Goal: Navigation & Orientation: Find specific page/section

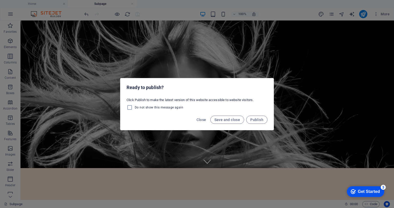
scroll to position [32, 0]
click at [226, 121] on span "Save and close" at bounding box center [228, 120] width 26 height 4
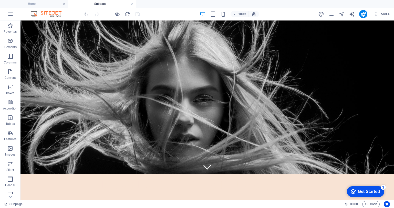
scroll to position [0, 0]
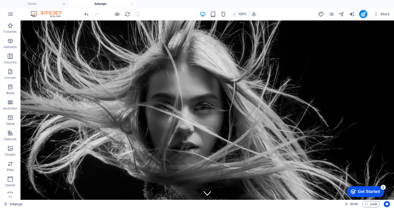
click at [333, 18] on div "More" at bounding box center [355, 14] width 74 height 8
click at [332, 17] on icon "pages" at bounding box center [332, 14] width 6 height 6
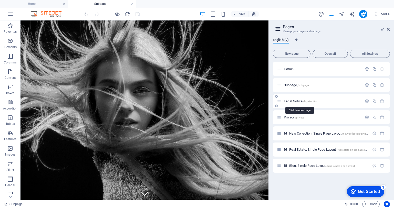
click at [300, 100] on span "Legal Notice /legal-notice" at bounding box center [300, 101] width 33 height 4
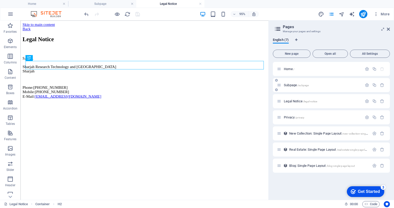
click at [306, 86] on span "/subpage" at bounding box center [303, 85] width 11 height 3
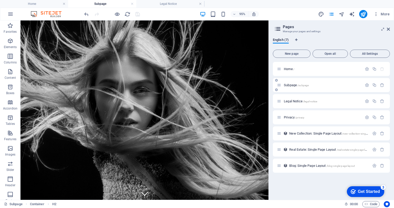
click at [281, 85] on icon at bounding box center [279, 85] width 4 height 4
click at [288, 86] on span "Subpage /subpage" at bounding box center [296, 85] width 25 height 4
click at [279, 87] on icon at bounding box center [279, 85] width 4 height 4
click at [293, 88] on div "Subpage /subpage" at bounding box center [319, 85] width 85 height 6
click at [292, 70] on span "Home /" at bounding box center [289, 69] width 11 height 4
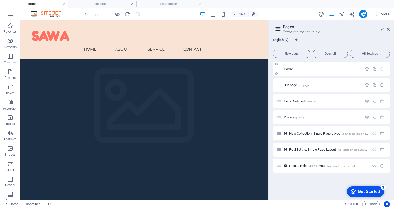
scroll to position [719, 0]
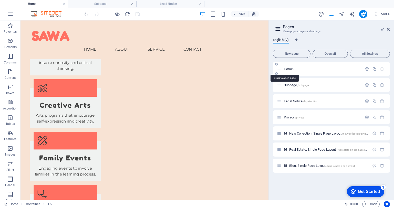
click at [292, 70] on span "Home /" at bounding box center [289, 69] width 11 height 4
click at [280, 71] on icon at bounding box center [279, 69] width 4 height 4
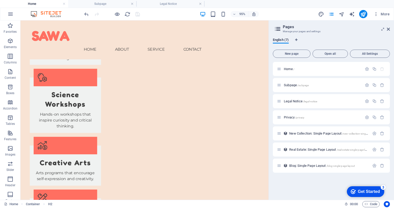
scroll to position [2, 0]
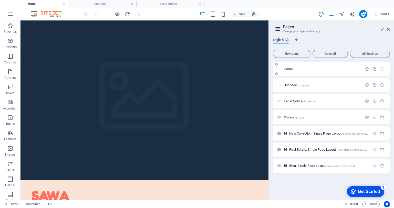
click at [329, 68] on p "Home /" at bounding box center [322, 68] width 77 height 3
click at [326, 54] on span "Open all" at bounding box center [330, 53] width 31 height 3
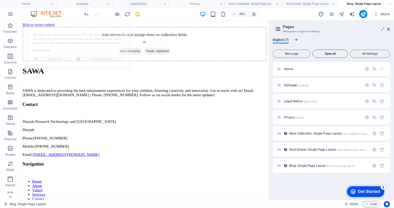
scroll to position [0, 0]
select select "68b5574e6972b7d2e901d558"
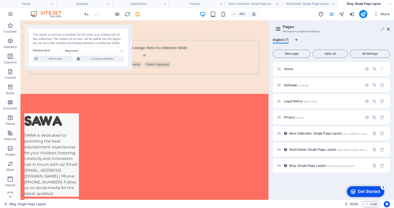
drag, startPoint x: 279, startPoint y: 86, endPoint x: 301, endPoint y: 48, distance: 44.3
click at [321, 71] on div "Home /" at bounding box center [319, 69] width 85 height 6
click at [288, 68] on span "Home /" at bounding box center [289, 69] width 11 height 4
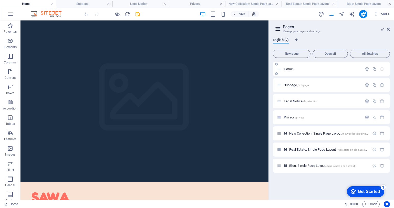
scroll to position [2, 0]
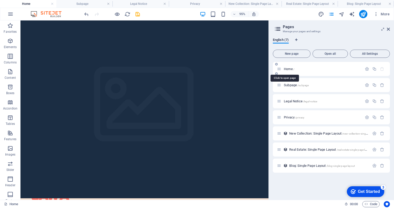
click at [290, 69] on span "Home /" at bounding box center [289, 69] width 11 height 4
click at [322, 69] on p "Home /" at bounding box center [322, 68] width 77 height 3
click at [351, 15] on icon "text_generator" at bounding box center [352, 14] width 6 height 6
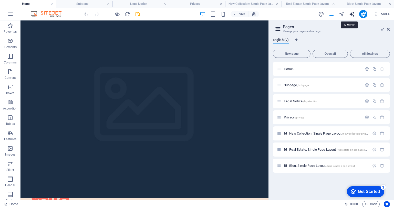
select select "English"
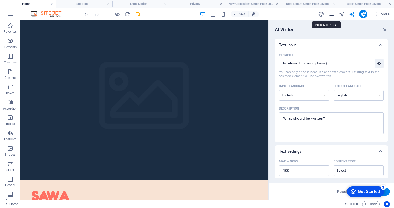
click at [332, 16] on icon "pages" at bounding box center [332, 14] width 6 height 6
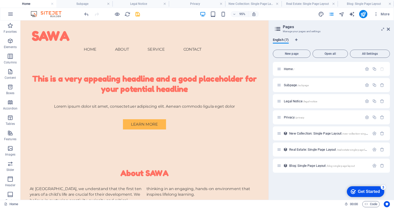
scroll to position [332, 0]
